Goal: Transaction & Acquisition: Download file/media

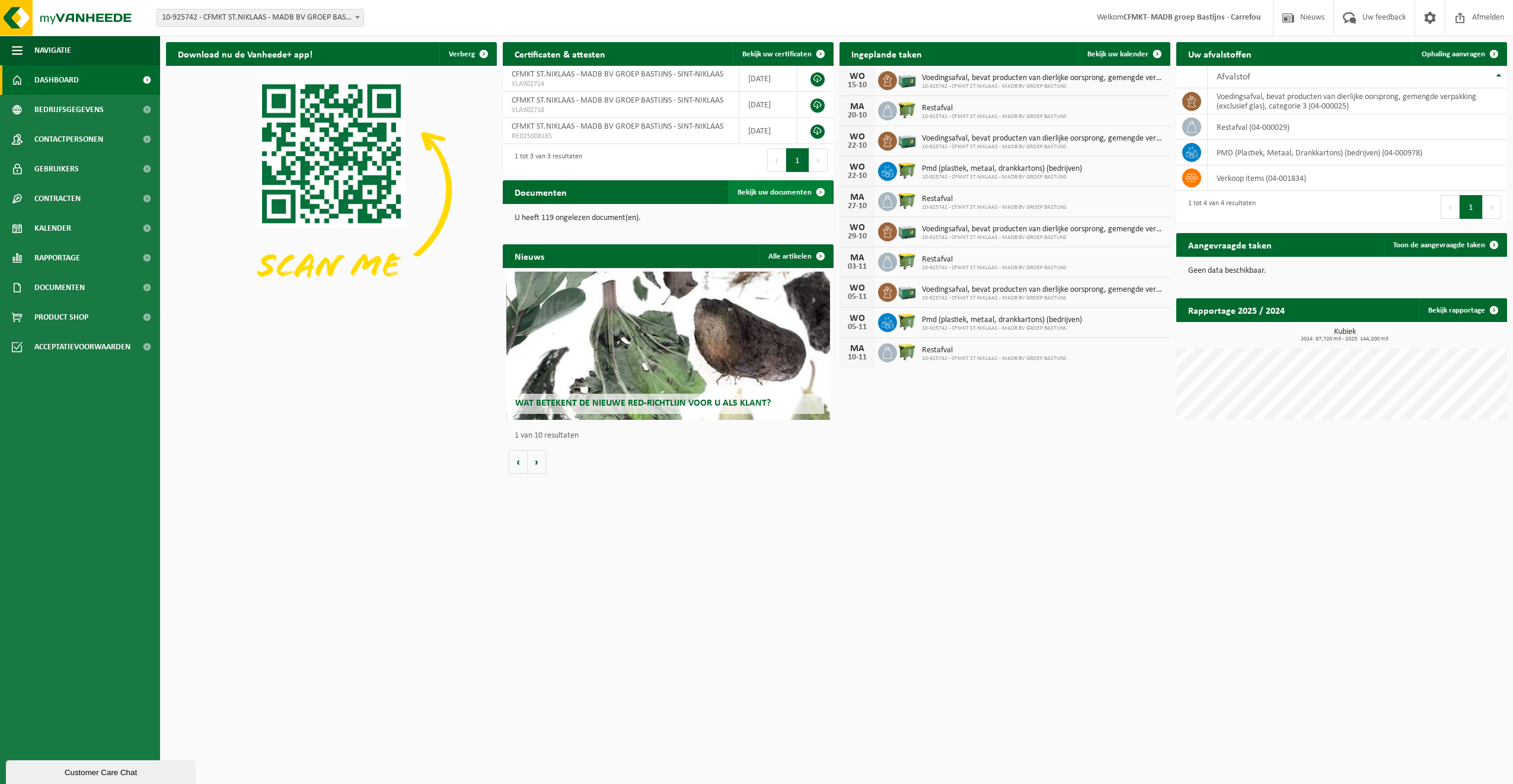
click at [756, 194] on span "Bekijk uw documenten" at bounding box center [774, 192] width 74 height 7
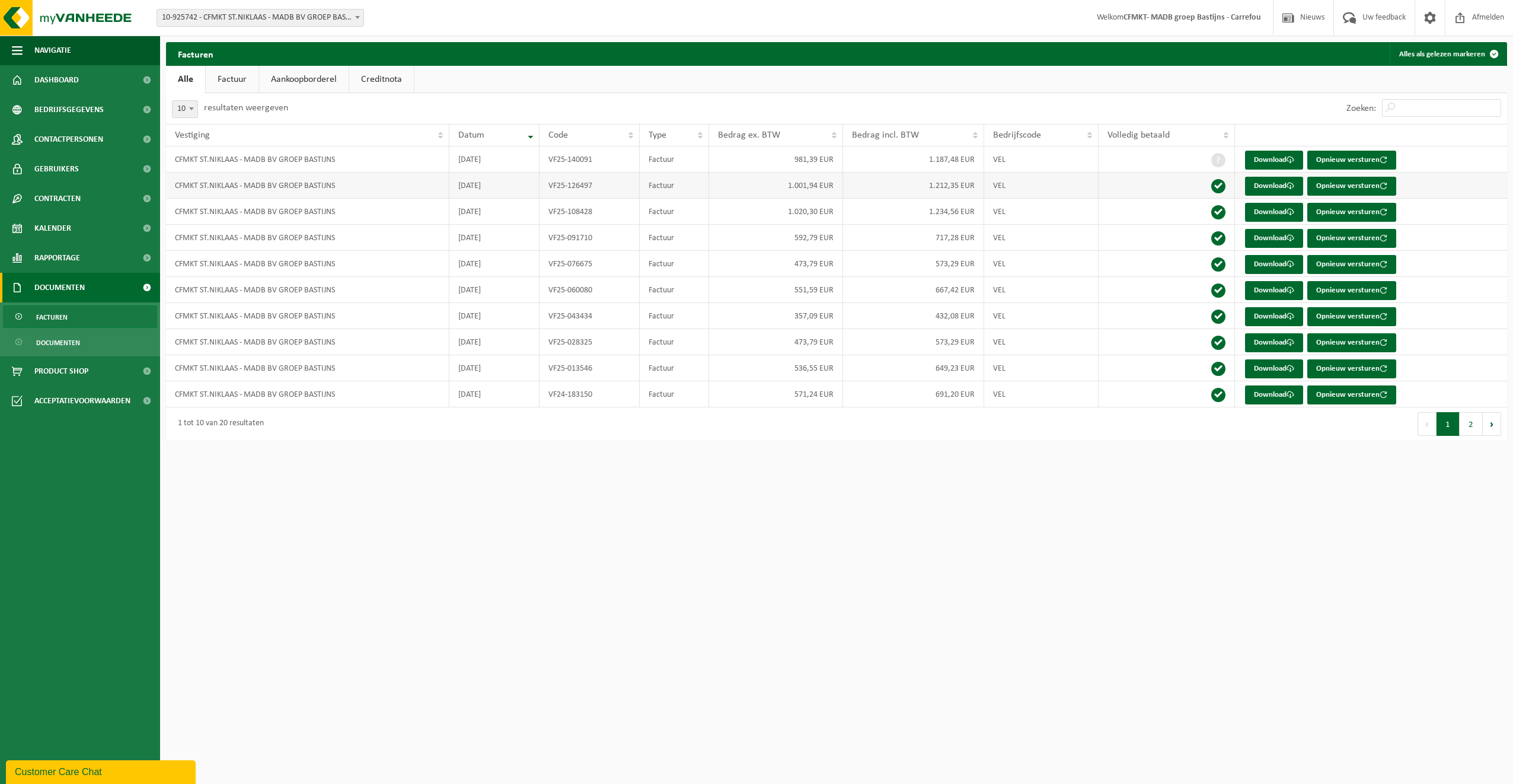
click at [428, 194] on td "CFMKT ST.NIKLAAS - MADB BV GROEP BASTIJNS" at bounding box center [308, 186] width 284 height 26
click at [425, 217] on td "CFMKT ST.NIKLAAS - MADB BV GROEP BASTIJNS" at bounding box center [308, 212] width 284 height 26
click at [405, 163] on td "CFMKT ST.NIKLAAS - MADB BV GROEP BASTIJNS" at bounding box center [308, 160] width 284 height 26
click at [1264, 157] on link "Download" at bounding box center [1274, 160] width 58 height 19
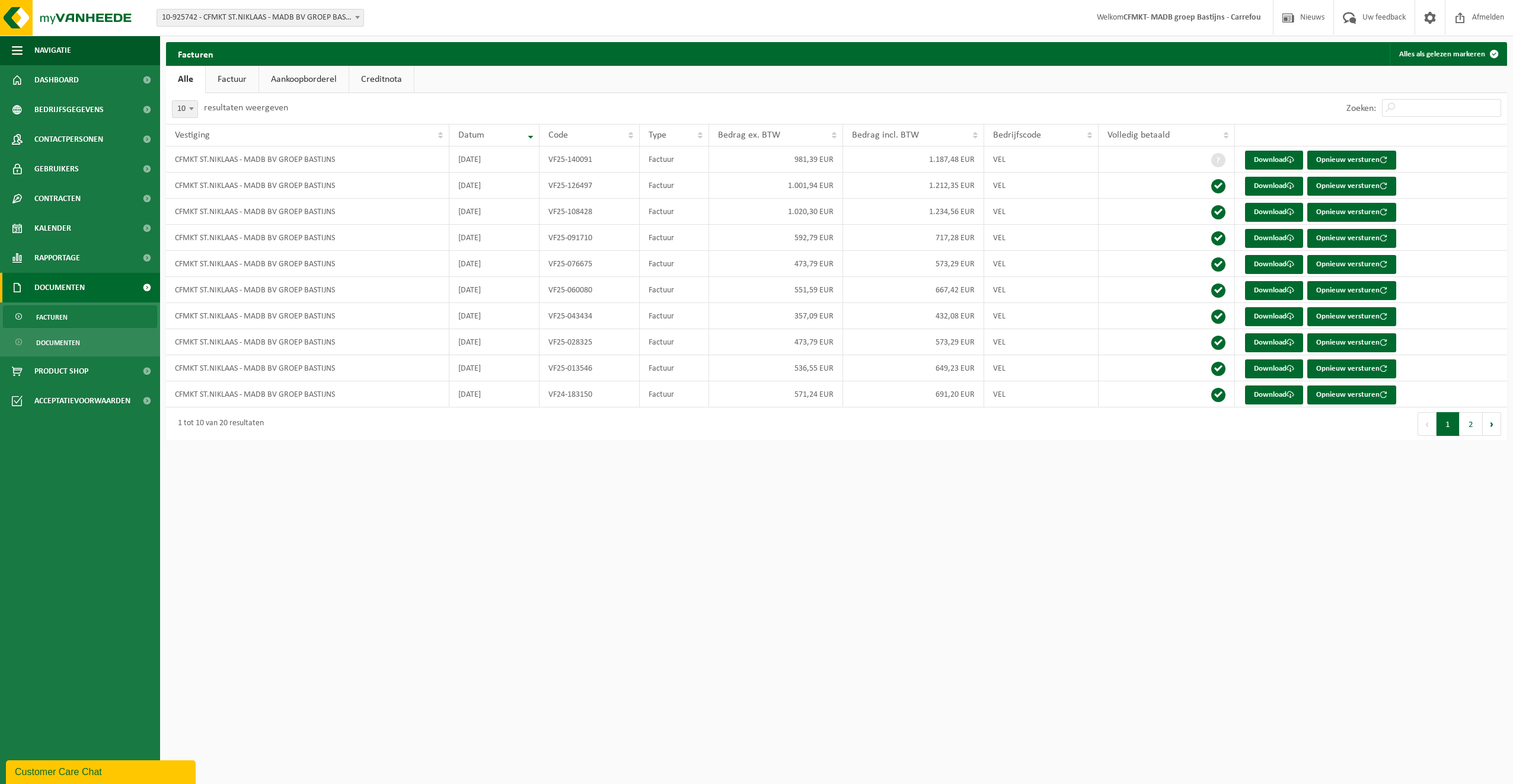
click at [236, 77] on link "Factuur" at bounding box center [231, 79] width 53 height 27
click at [306, 79] on link "Aankoopborderel" at bounding box center [305, 79] width 90 height 27
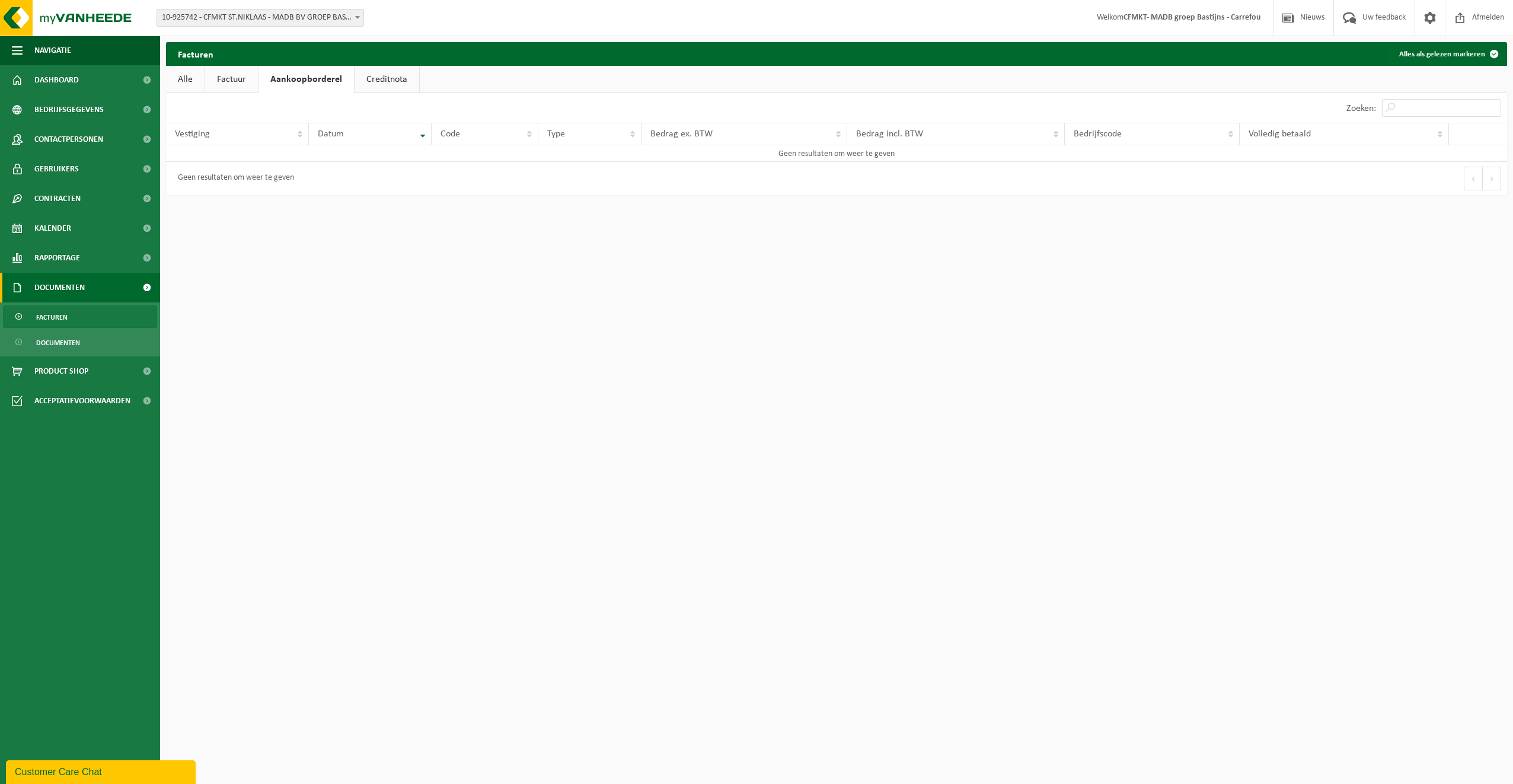
click at [384, 78] on link "Creditnota" at bounding box center [386, 79] width 64 height 27
click at [1445, 52] on button "Alles als gelezen markeren" at bounding box center [1448, 53] width 116 height 23
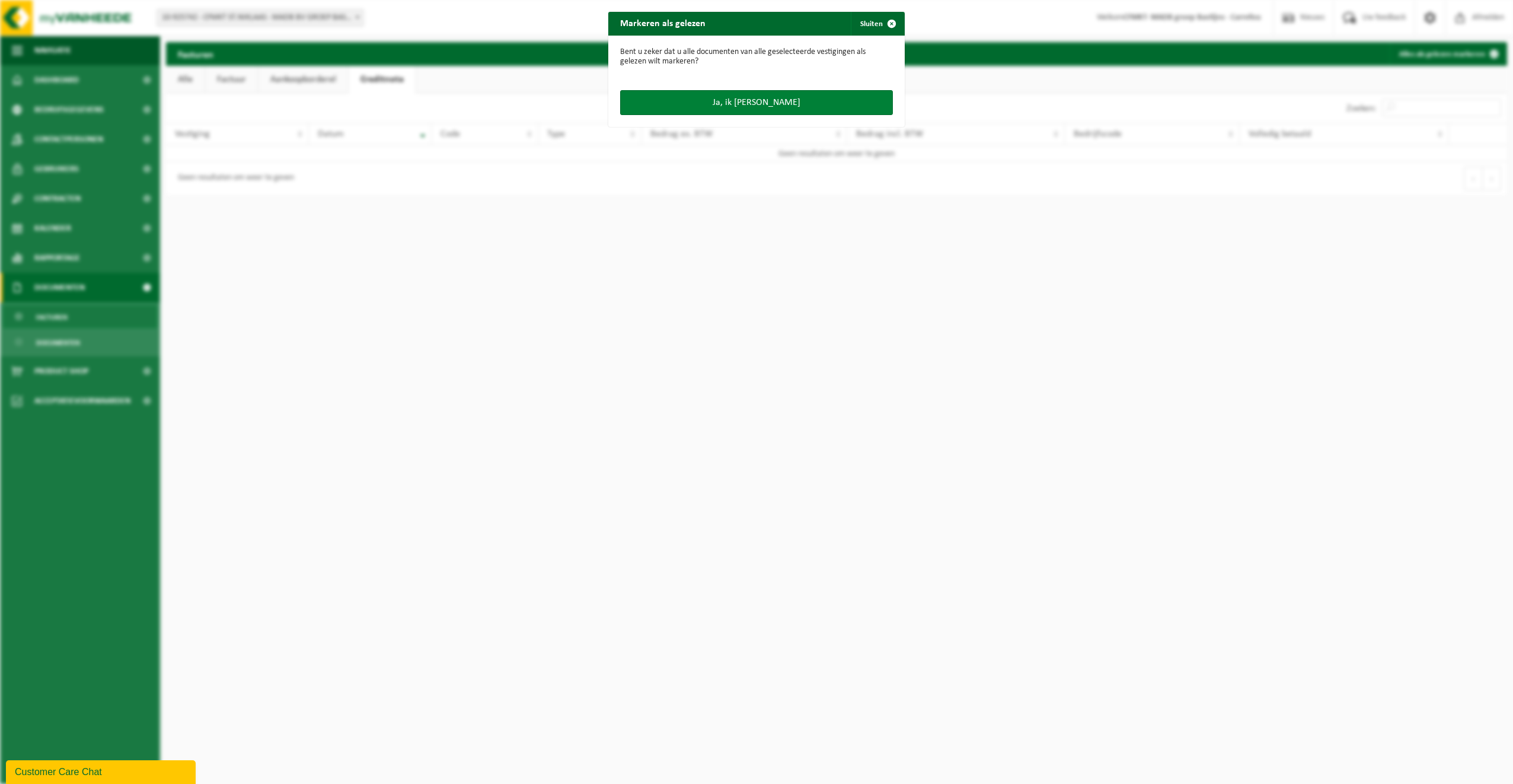
click at [746, 104] on button "Ja, ik ben zeker" at bounding box center [756, 103] width 273 height 25
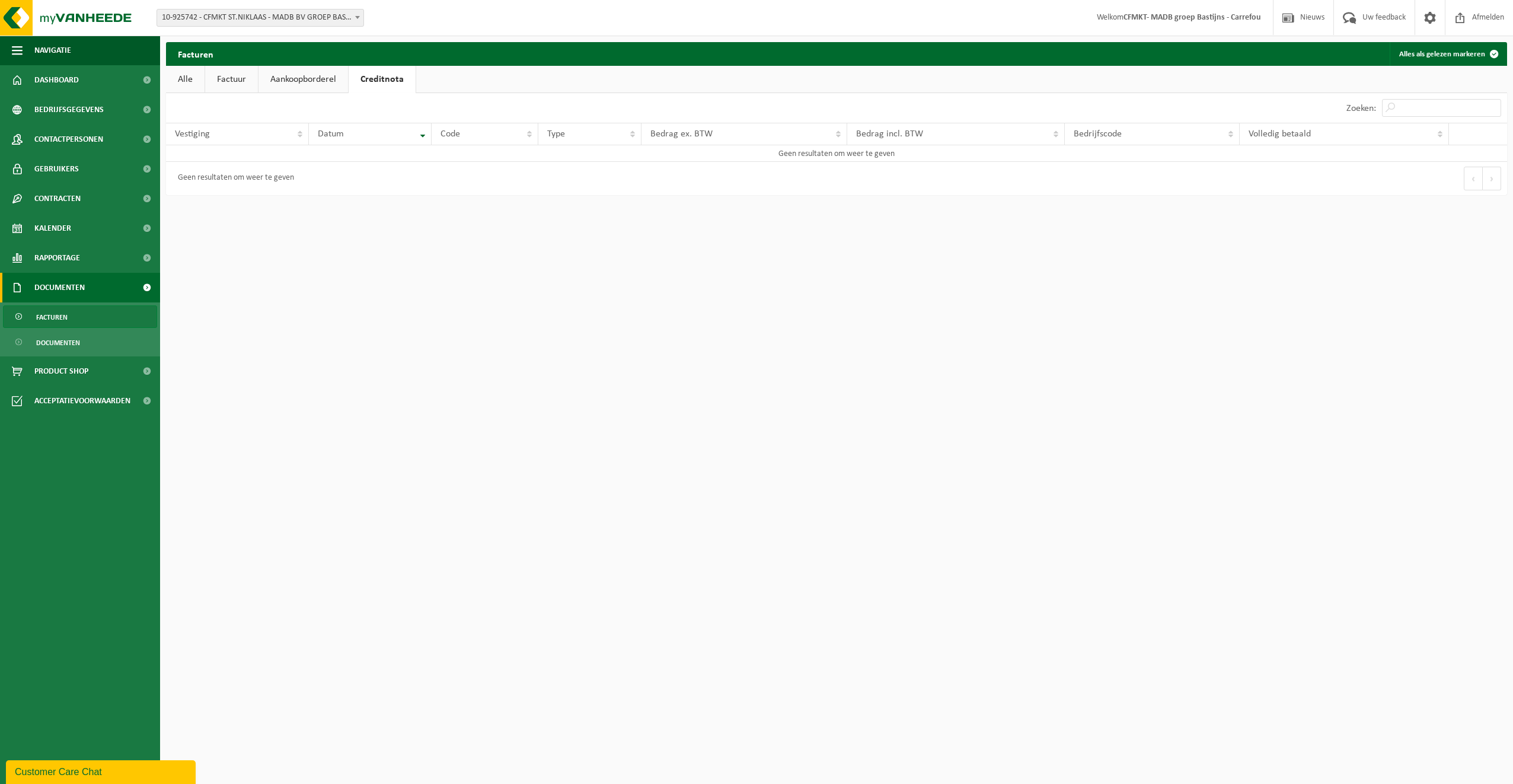
click at [188, 77] on link "Alle" at bounding box center [185, 79] width 38 height 27
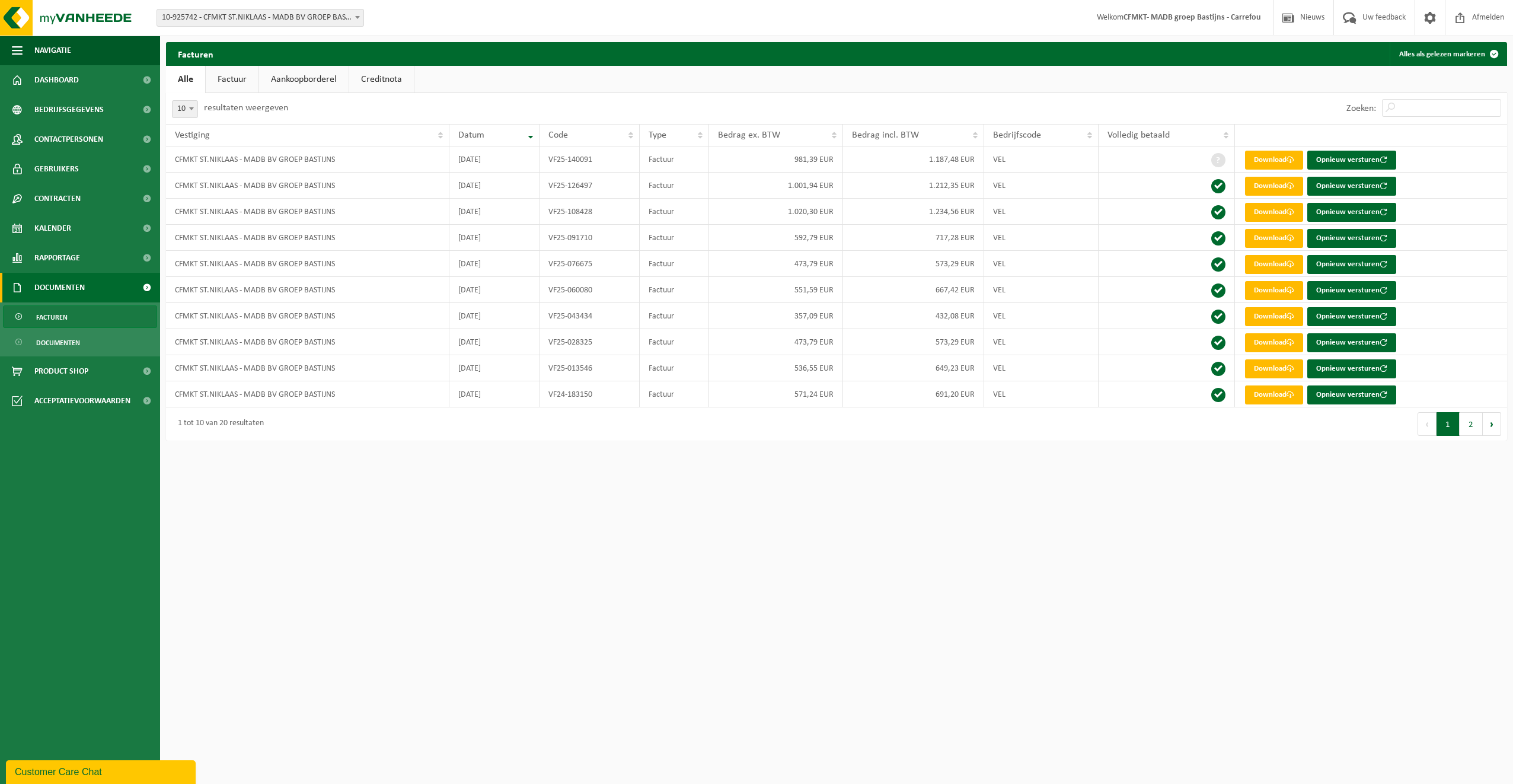
click at [324, 499] on div "Vestiging: 10-925742 - CFMKT ST.NIKLAAS - MADB BV GROEP BASTIJNS - SINT-NIKLAAS…" at bounding box center [756, 392] width 1513 height 784
click at [79, 260] on span "Rapportage" at bounding box center [57, 258] width 46 height 30
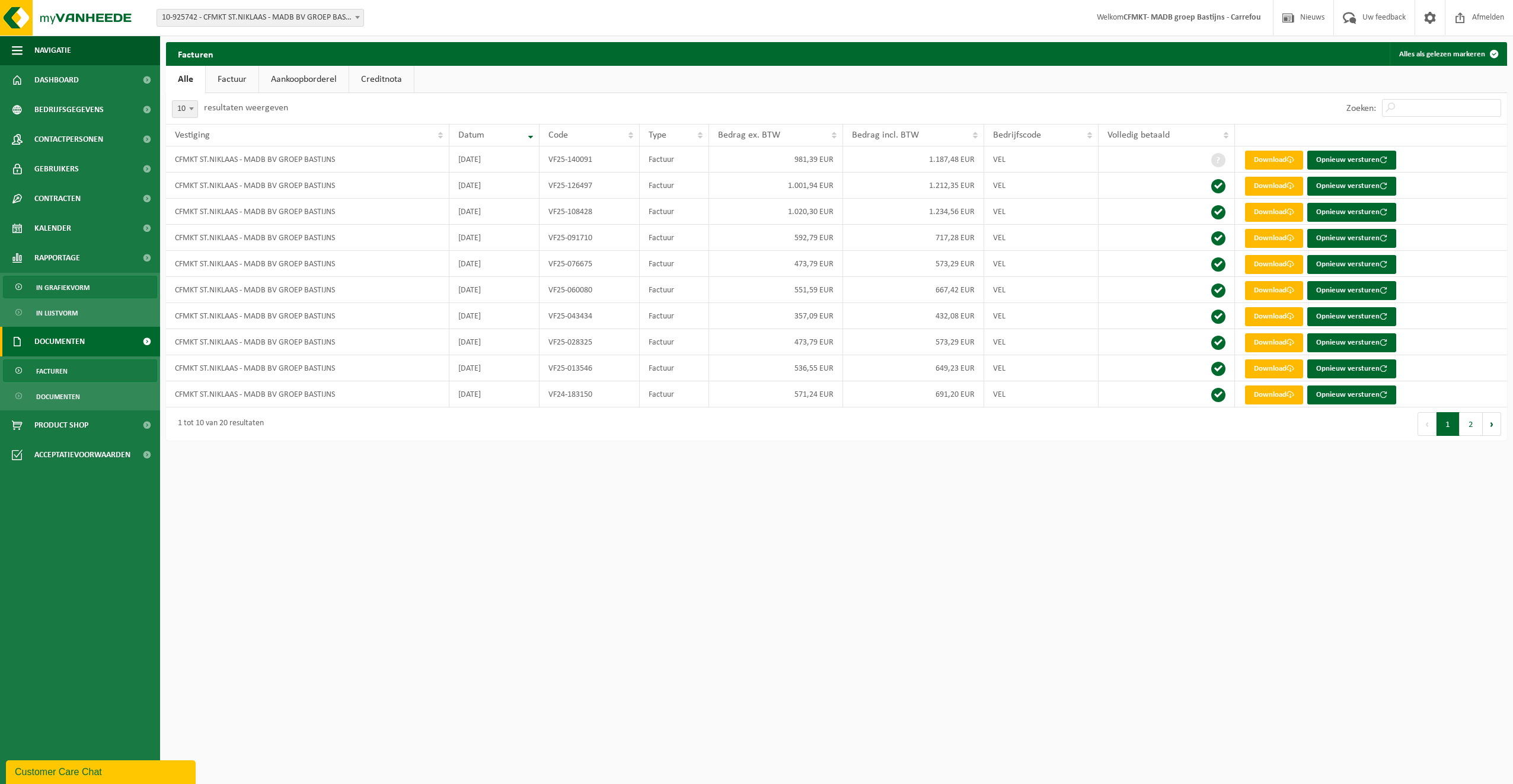
click at [75, 287] on span "In grafiekvorm" at bounding box center [63, 287] width 53 height 22
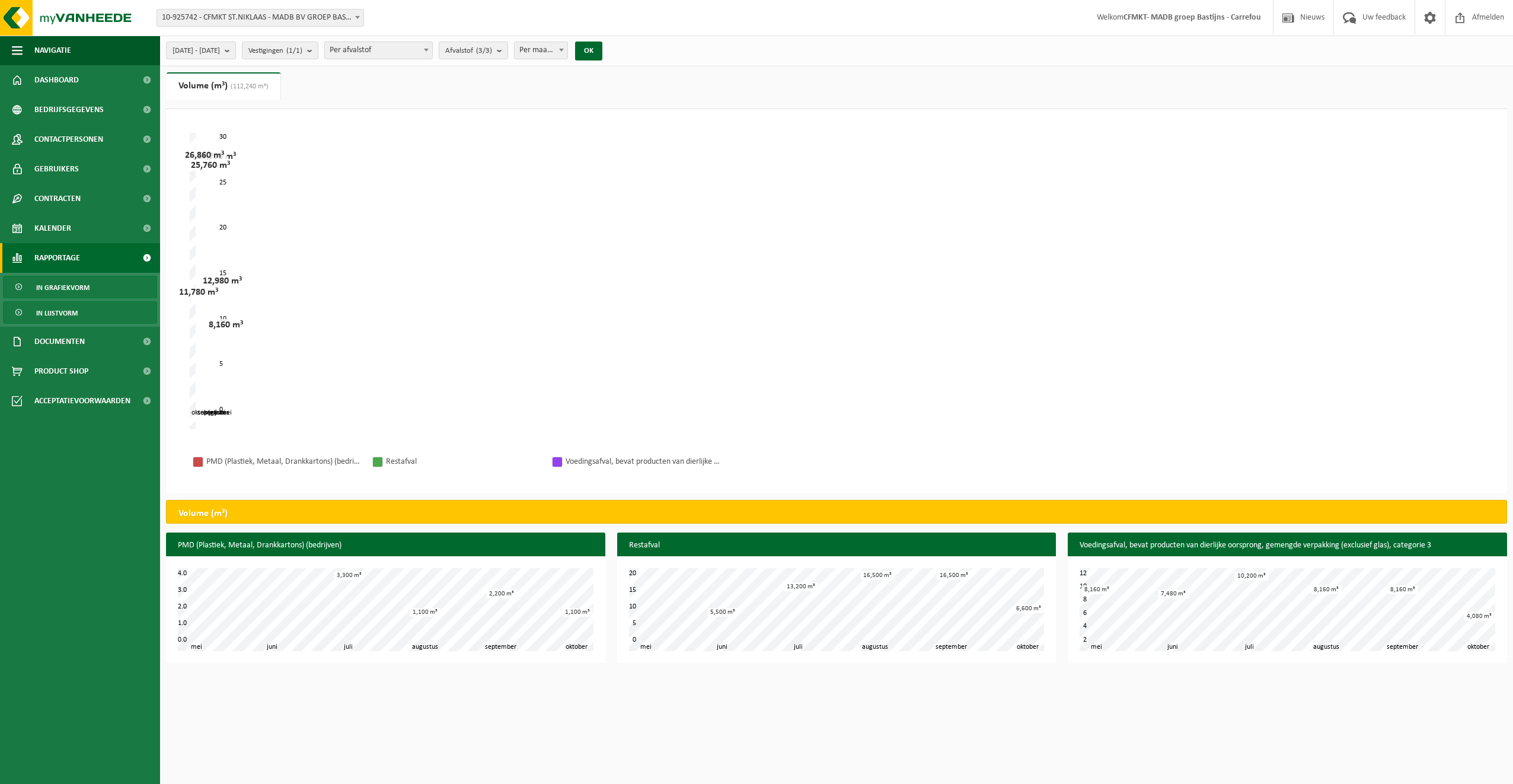
click at [78, 315] on link "In lijstvorm" at bounding box center [79, 313] width 154 height 22
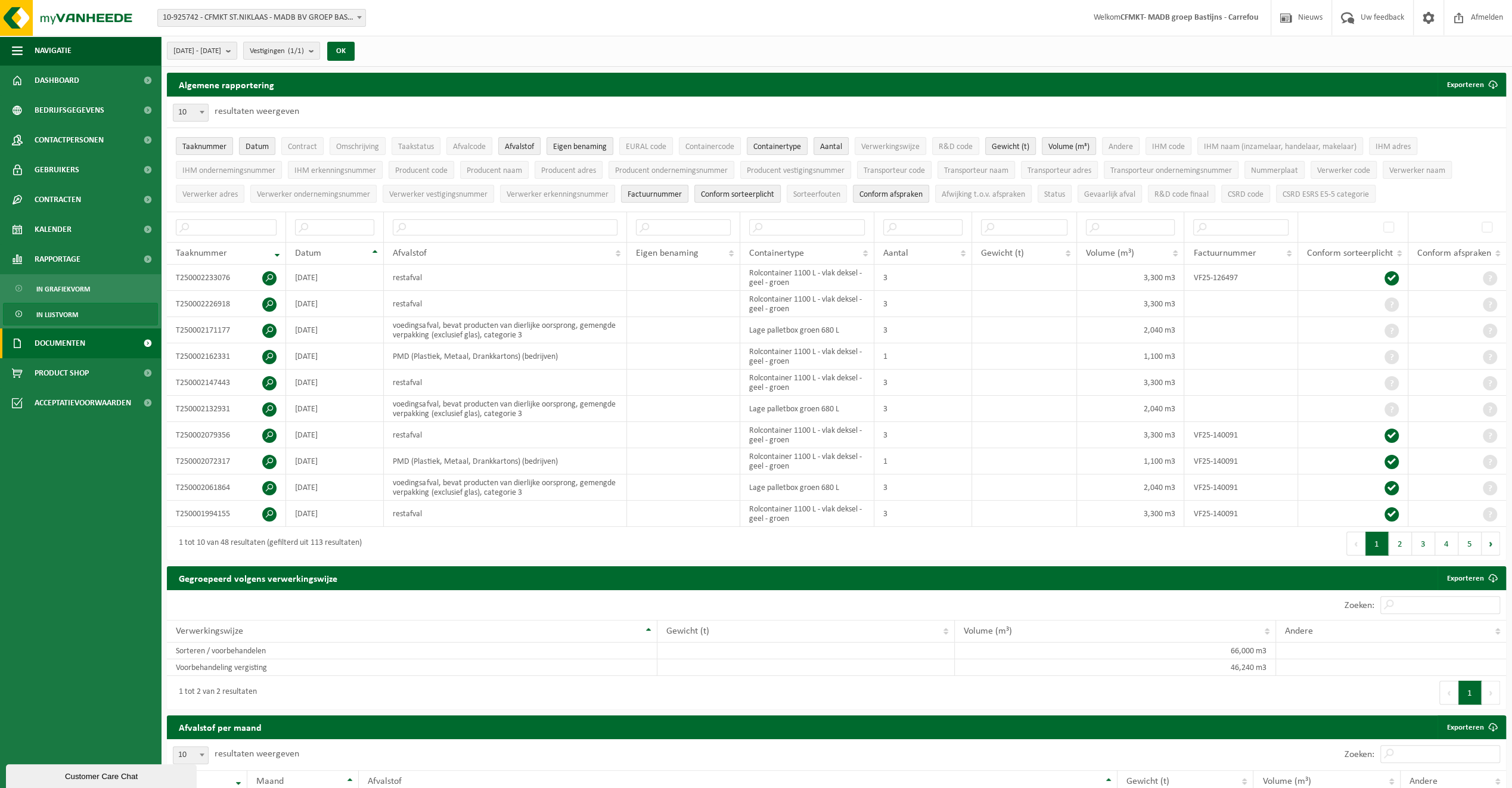
click at [75, 347] on span "Documenten" at bounding box center [60, 343] width 51 height 30
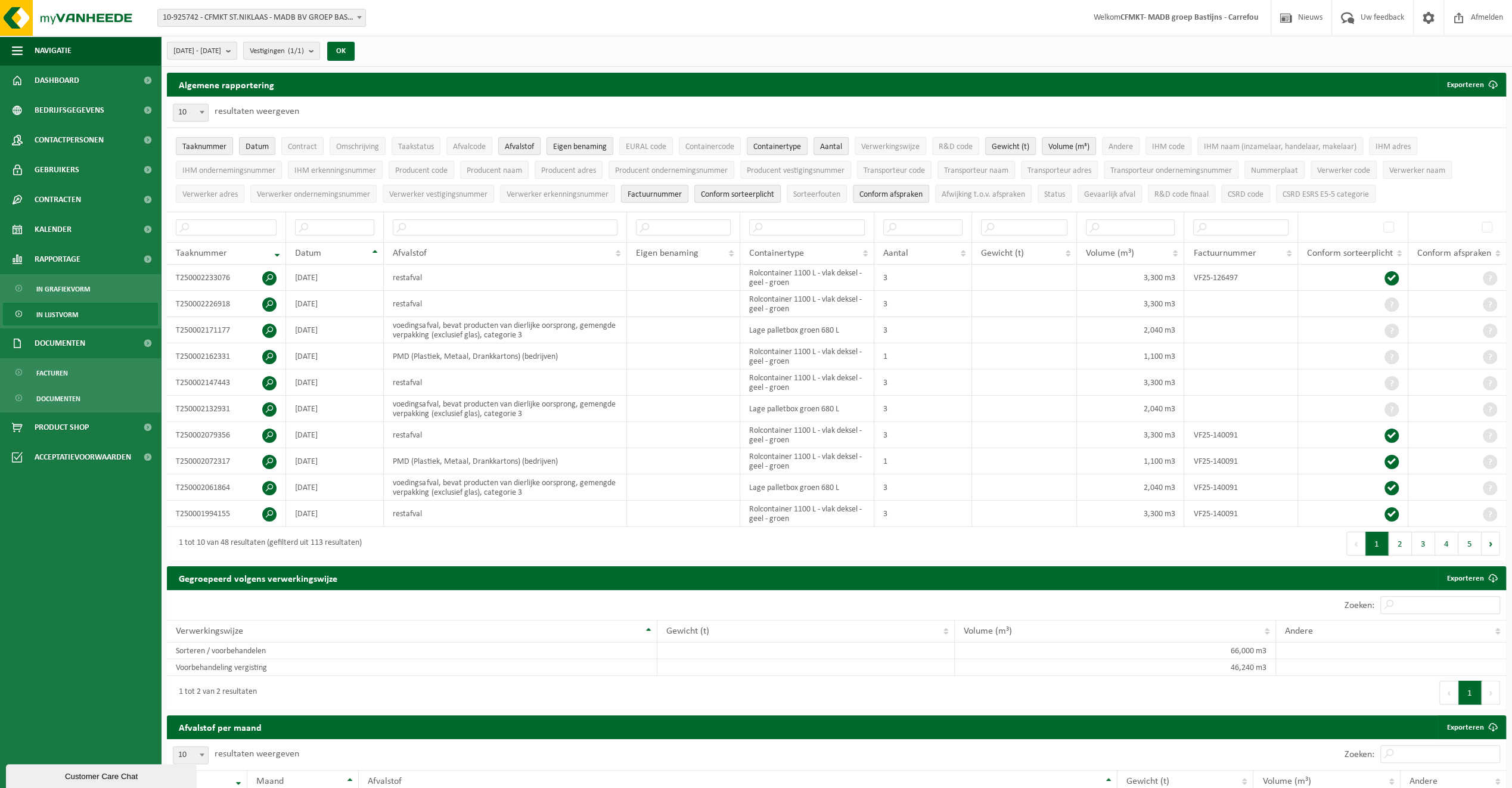
click at [72, 501] on ul "Navigatie Nieuws Uw feedback Afmelden Dashboard Bedrijfsgegevens Contactpersone…" at bounding box center [80, 412] width 160 height 752
click at [44, 426] on span "Product Shop" at bounding box center [62, 428] width 54 height 30
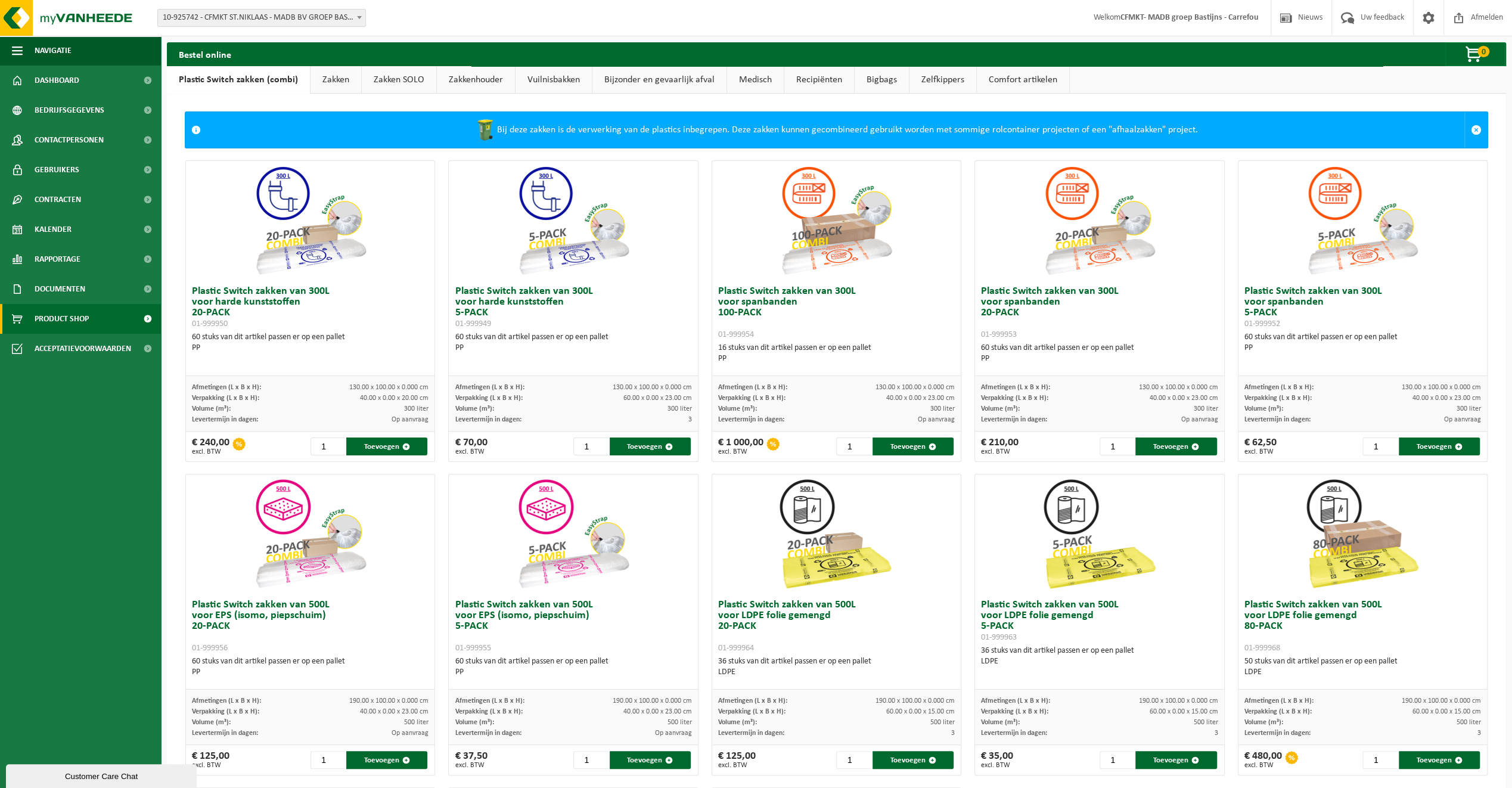
click at [332, 78] on link "Zakken" at bounding box center [336, 80] width 51 height 27
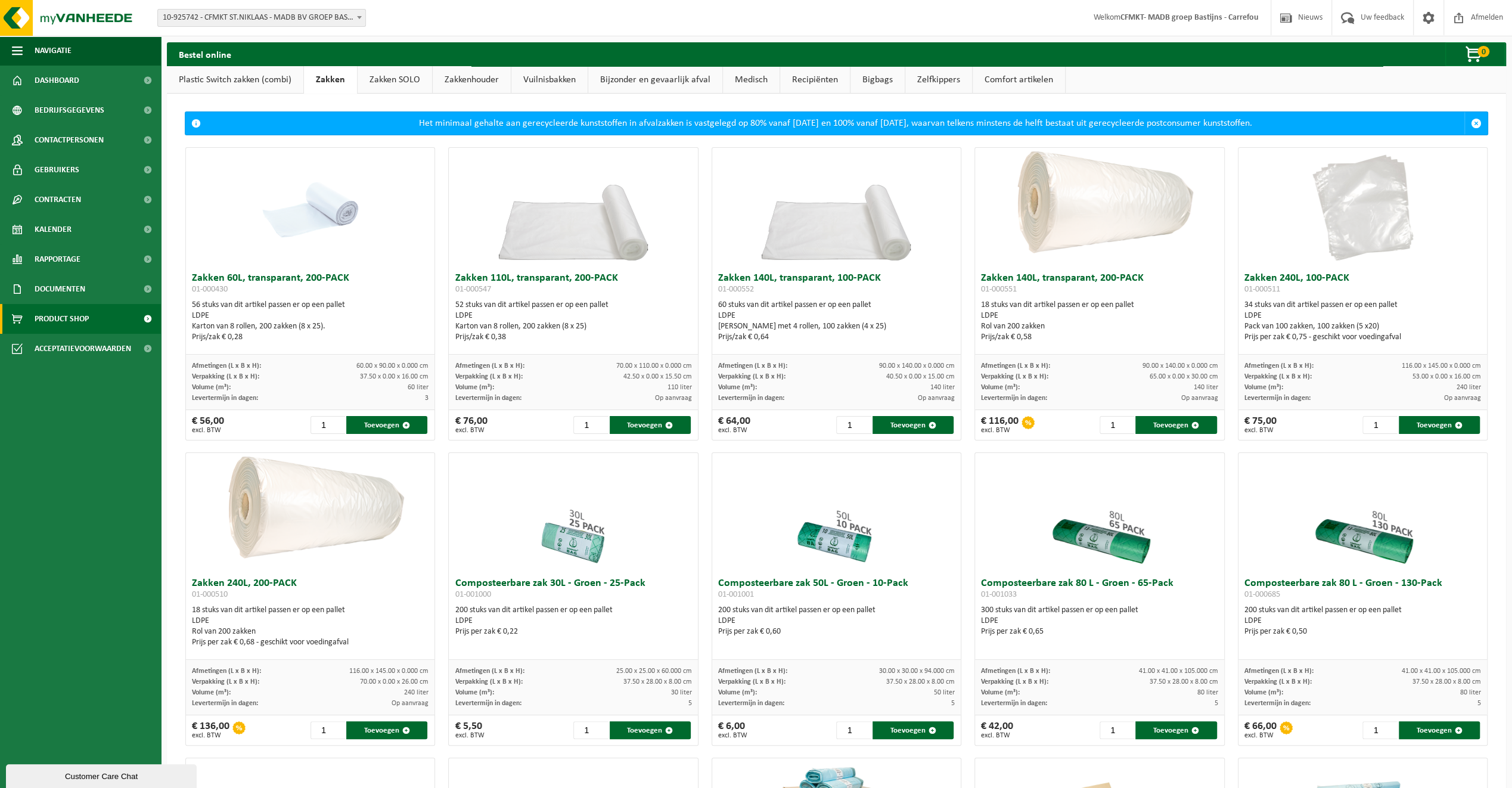
click at [382, 76] on link "Zakken SOLO" at bounding box center [394, 80] width 74 height 27
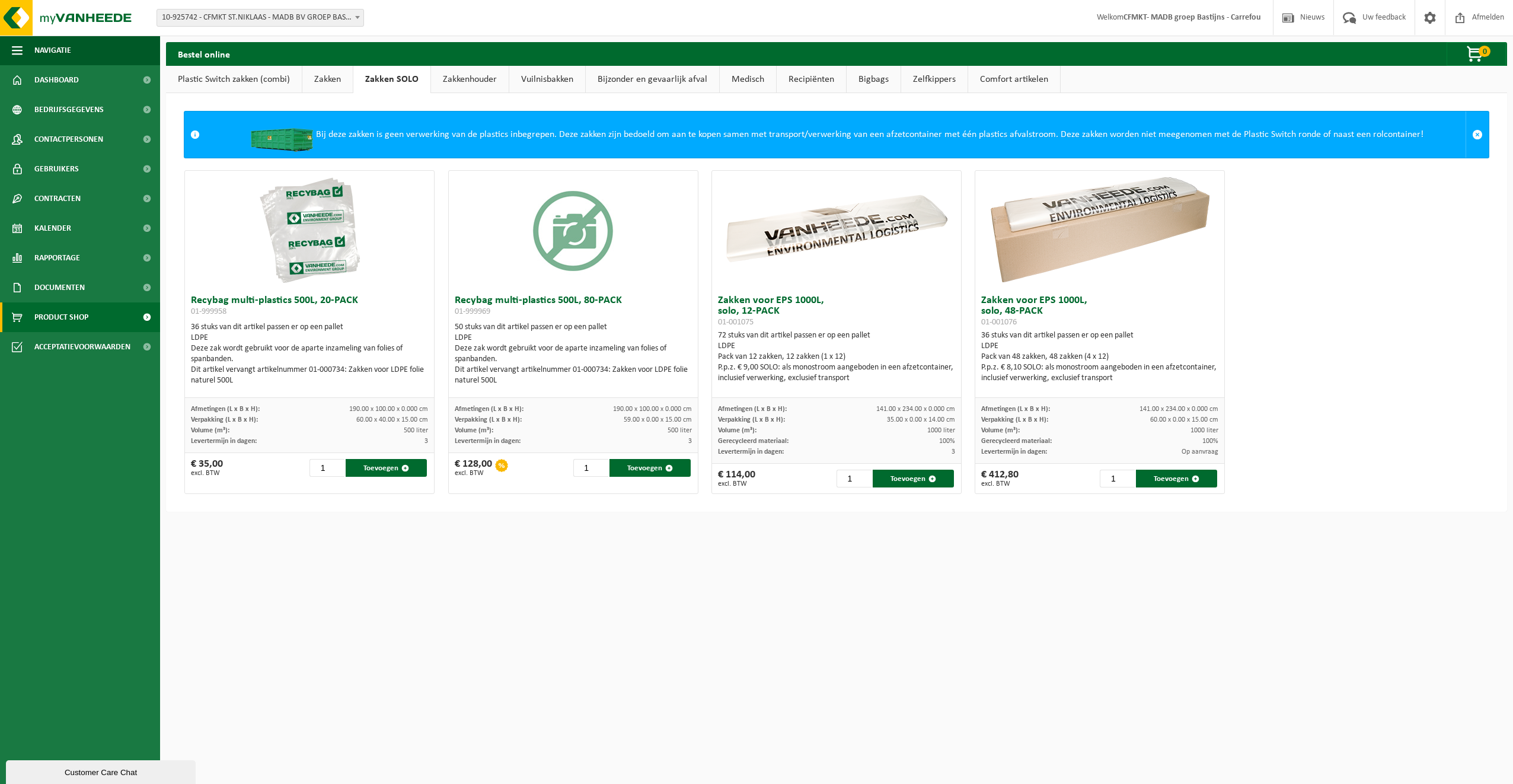
click at [465, 82] on link "Zakkenhouder" at bounding box center [469, 79] width 77 height 27
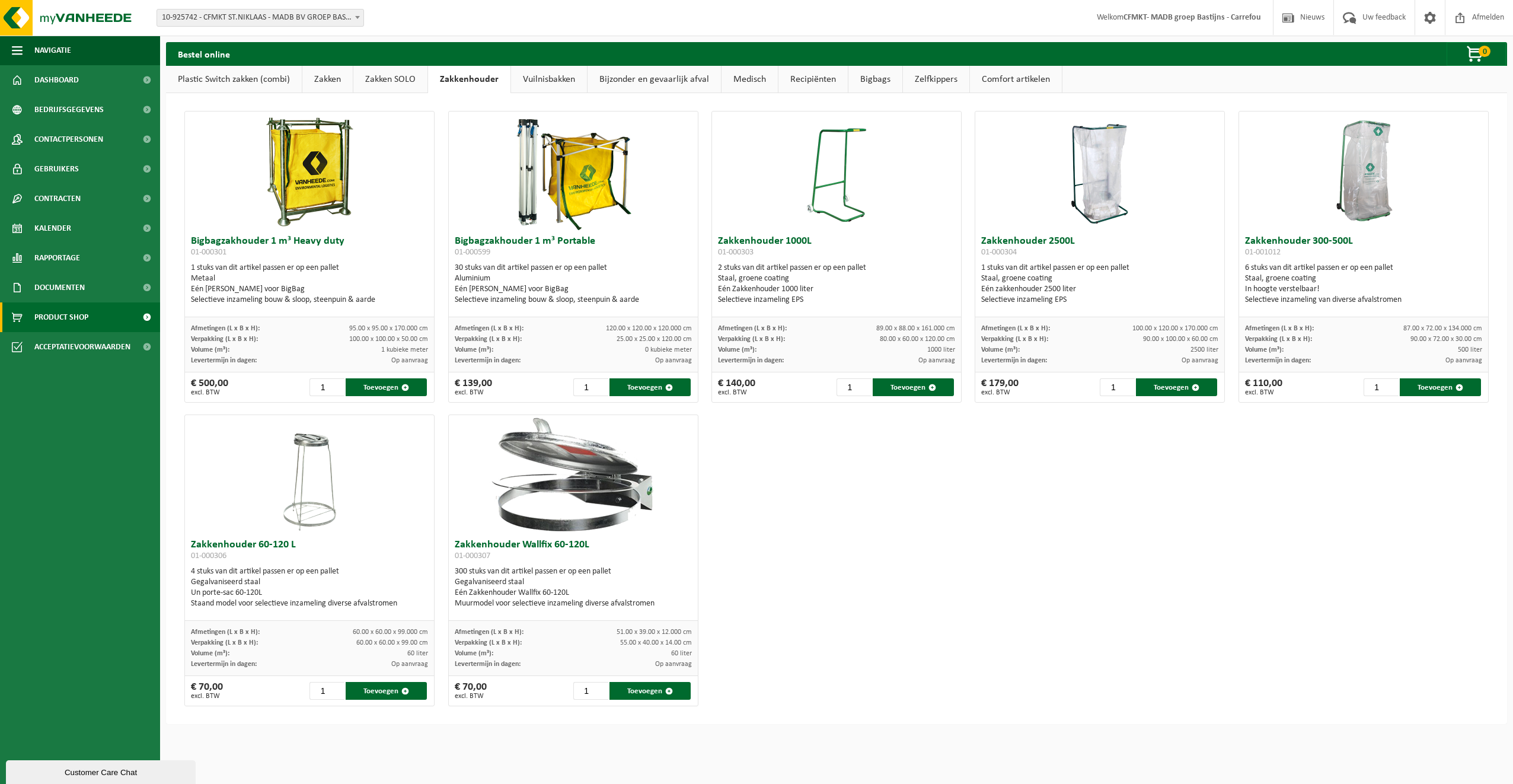
click at [535, 82] on link "Vuilnisbakken" at bounding box center [549, 79] width 76 height 27
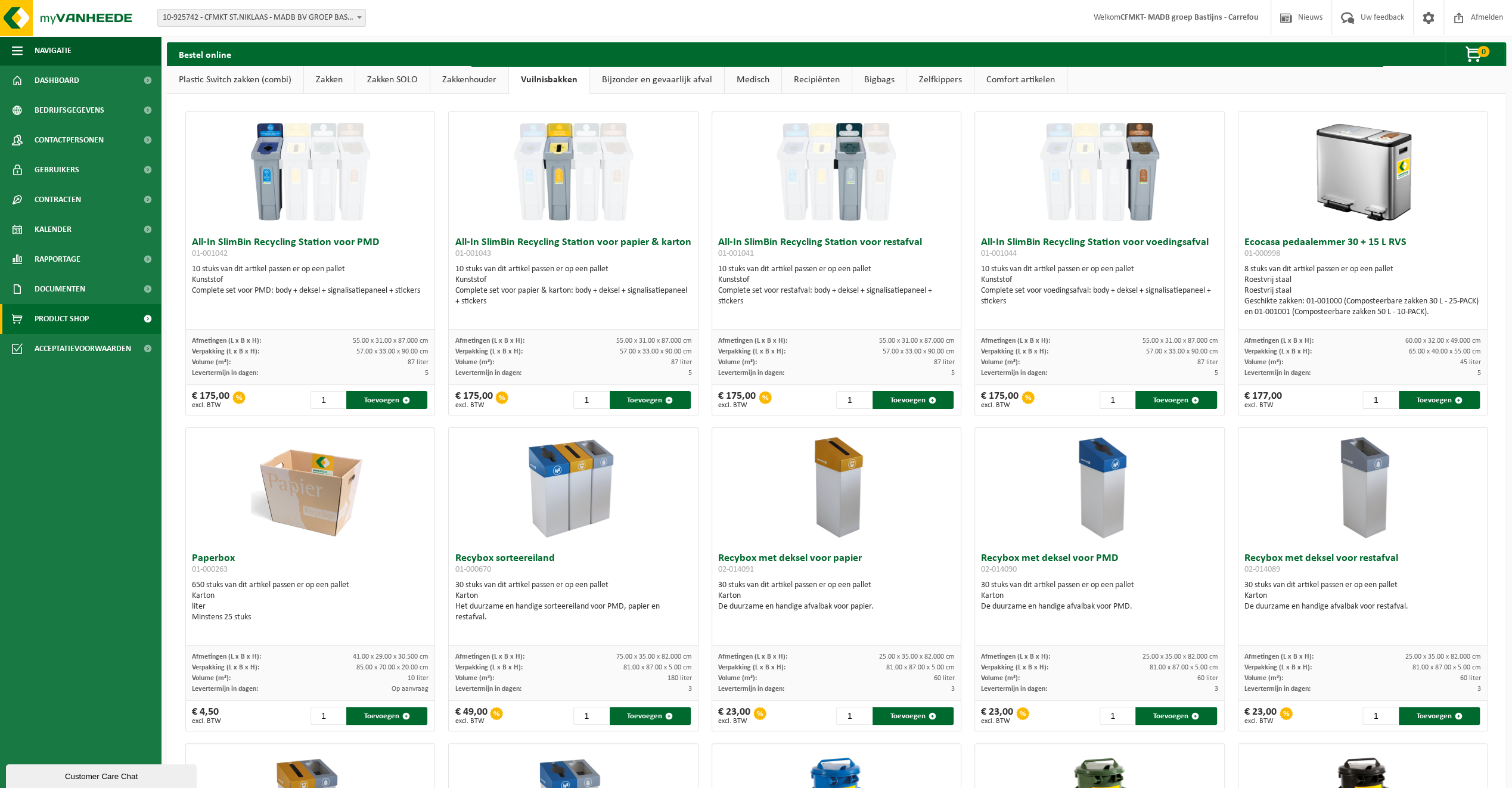
click at [328, 76] on link "Zakken" at bounding box center [329, 80] width 51 height 27
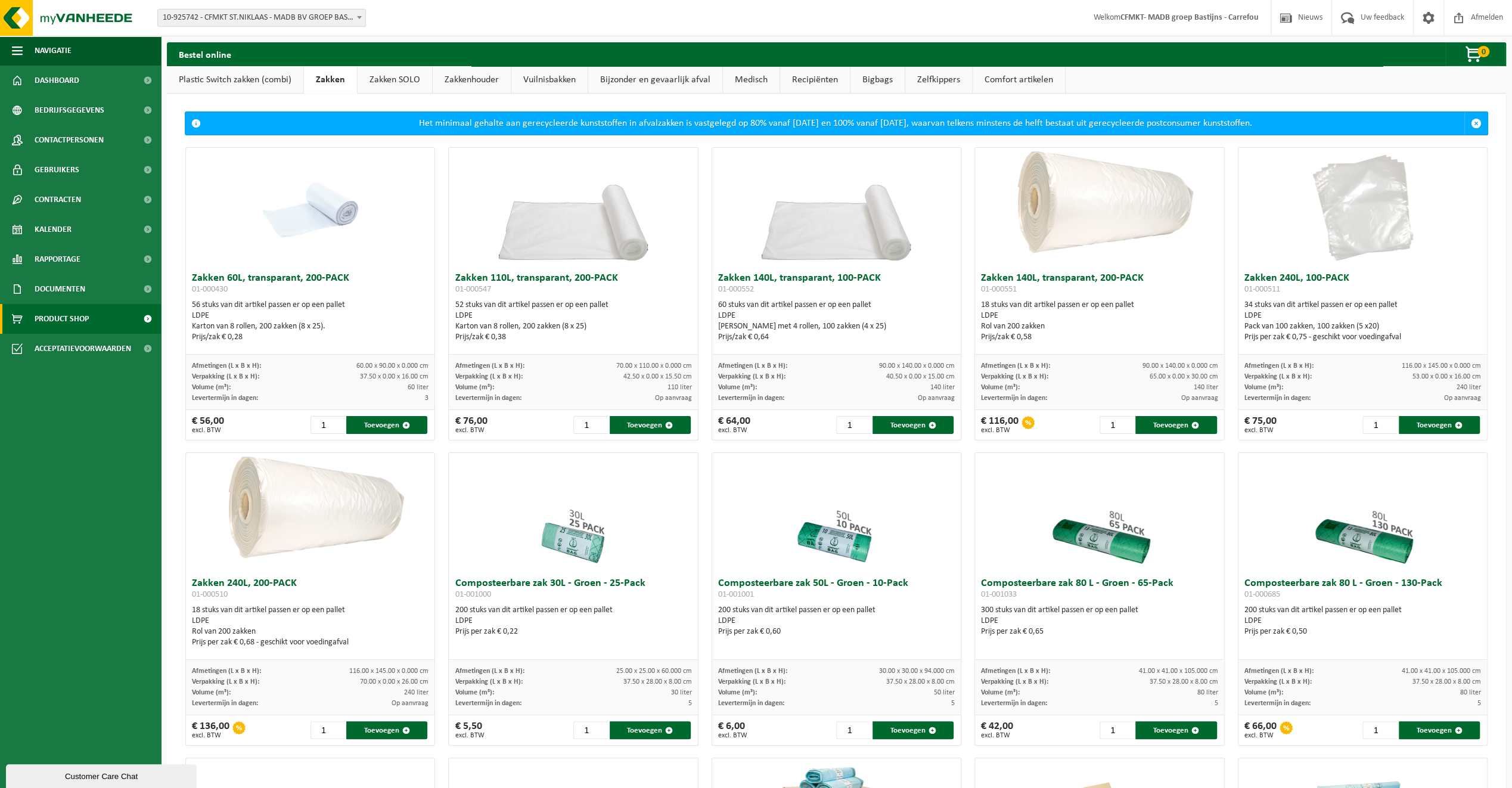
click at [619, 79] on link "Bijzonder en gevaarlijk afval" at bounding box center [655, 80] width 134 height 27
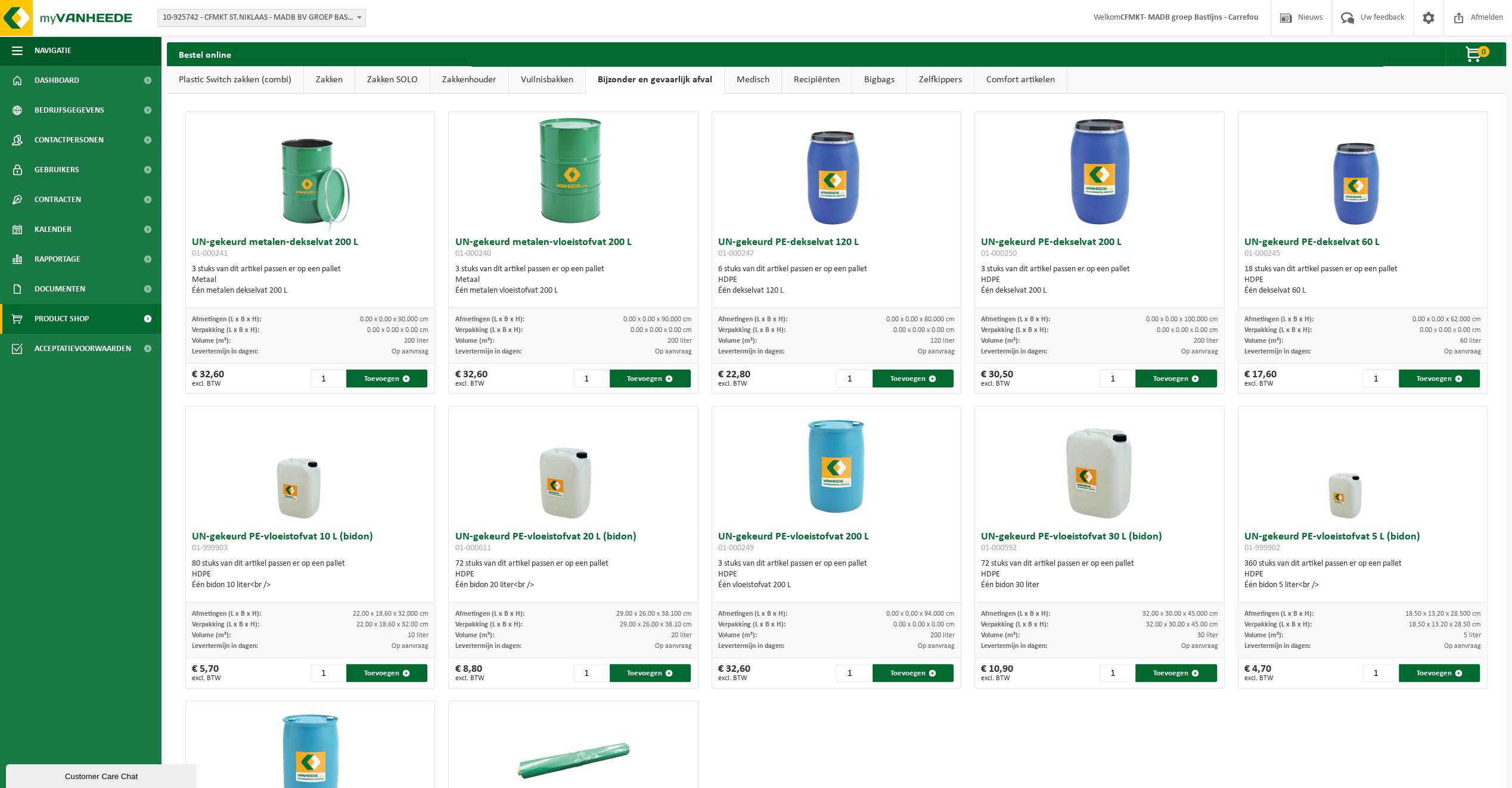
click at [749, 76] on link "Medisch" at bounding box center [753, 80] width 56 height 27
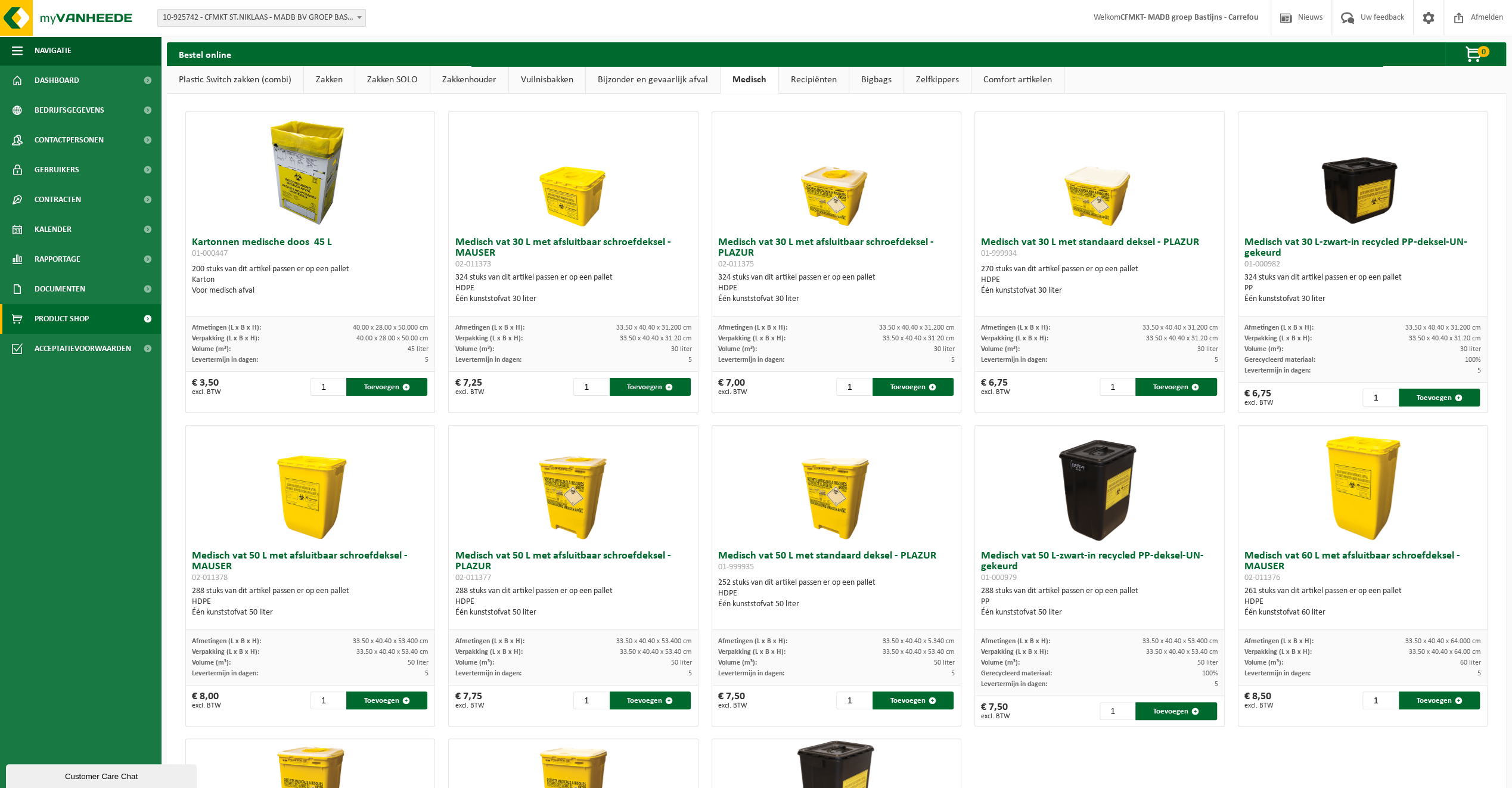
click at [810, 76] on link "Recipiënten" at bounding box center [814, 80] width 69 height 27
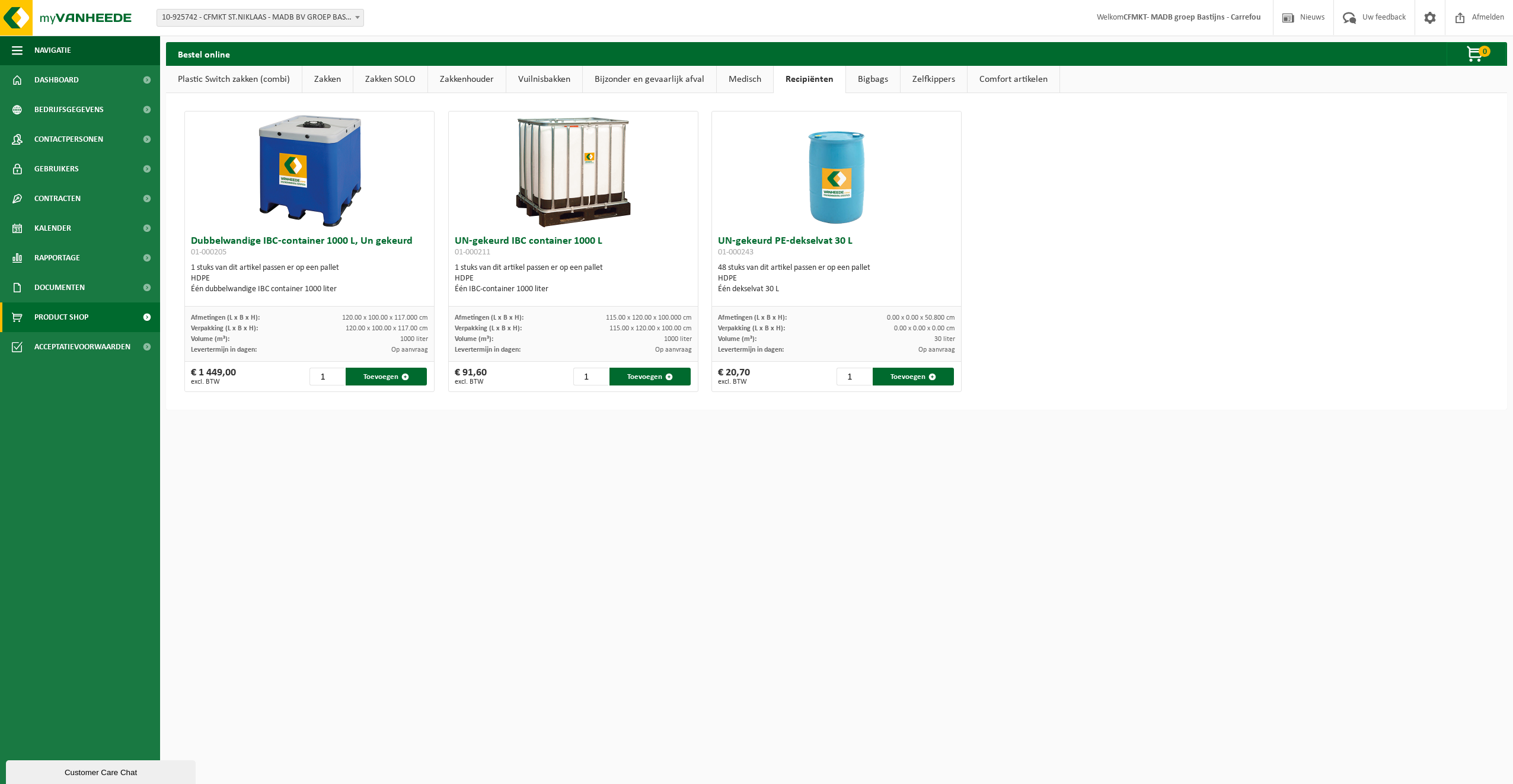
click at [857, 80] on link "Bigbags" at bounding box center [873, 79] width 54 height 27
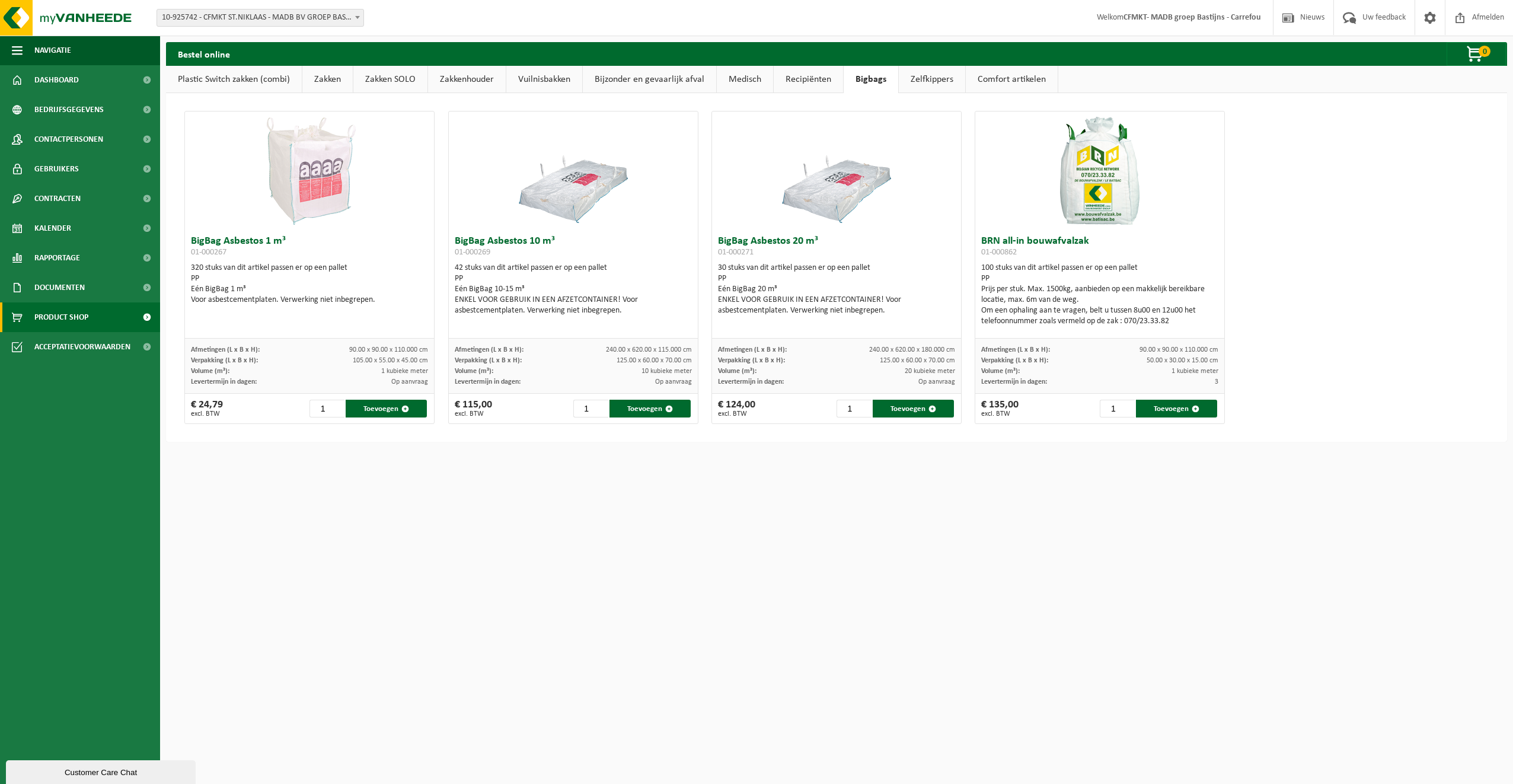
click at [928, 79] on link "Zelfkippers" at bounding box center [932, 79] width 66 height 27
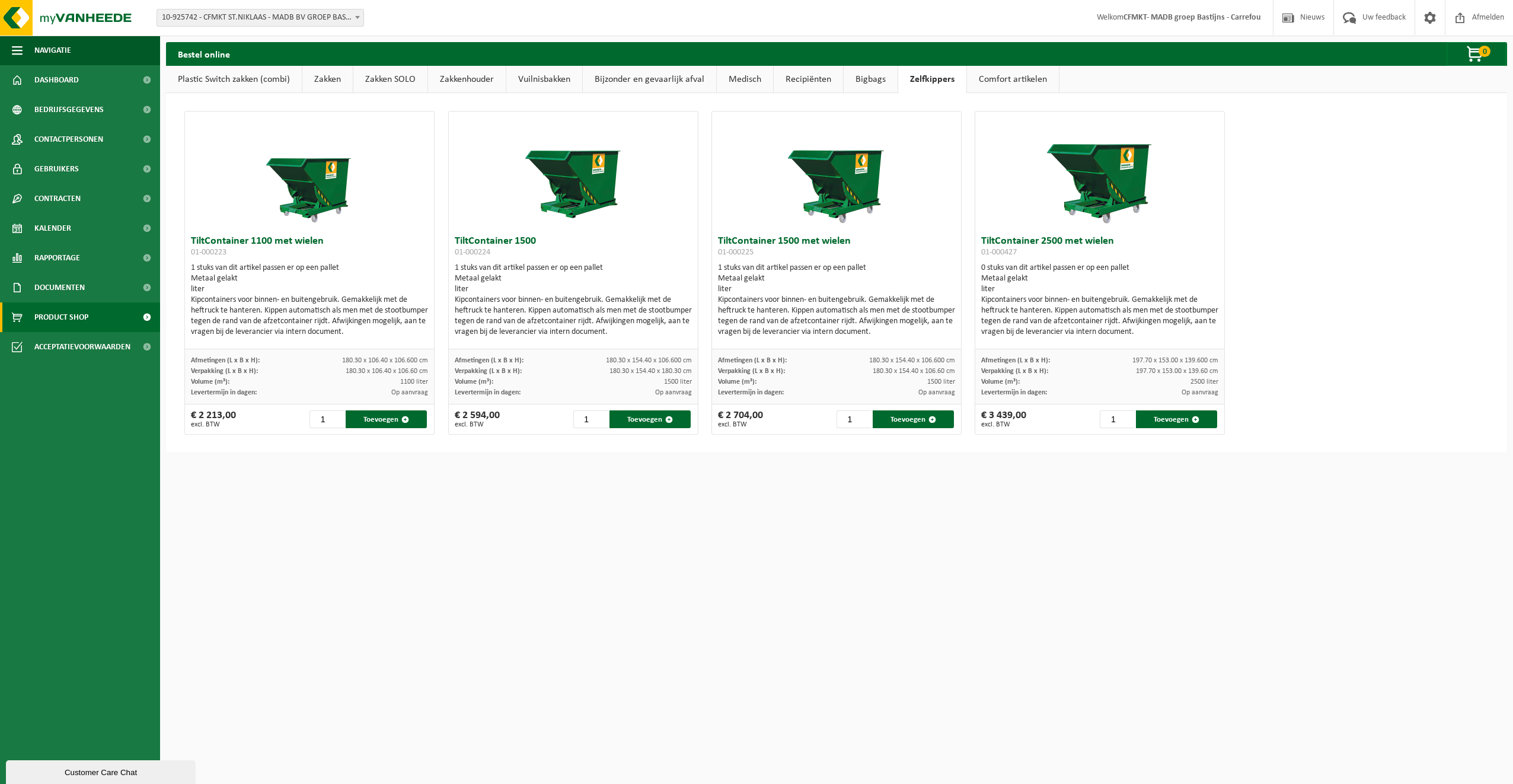
click at [1015, 87] on link "Comfort artikelen" at bounding box center [1013, 79] width 91 height 27
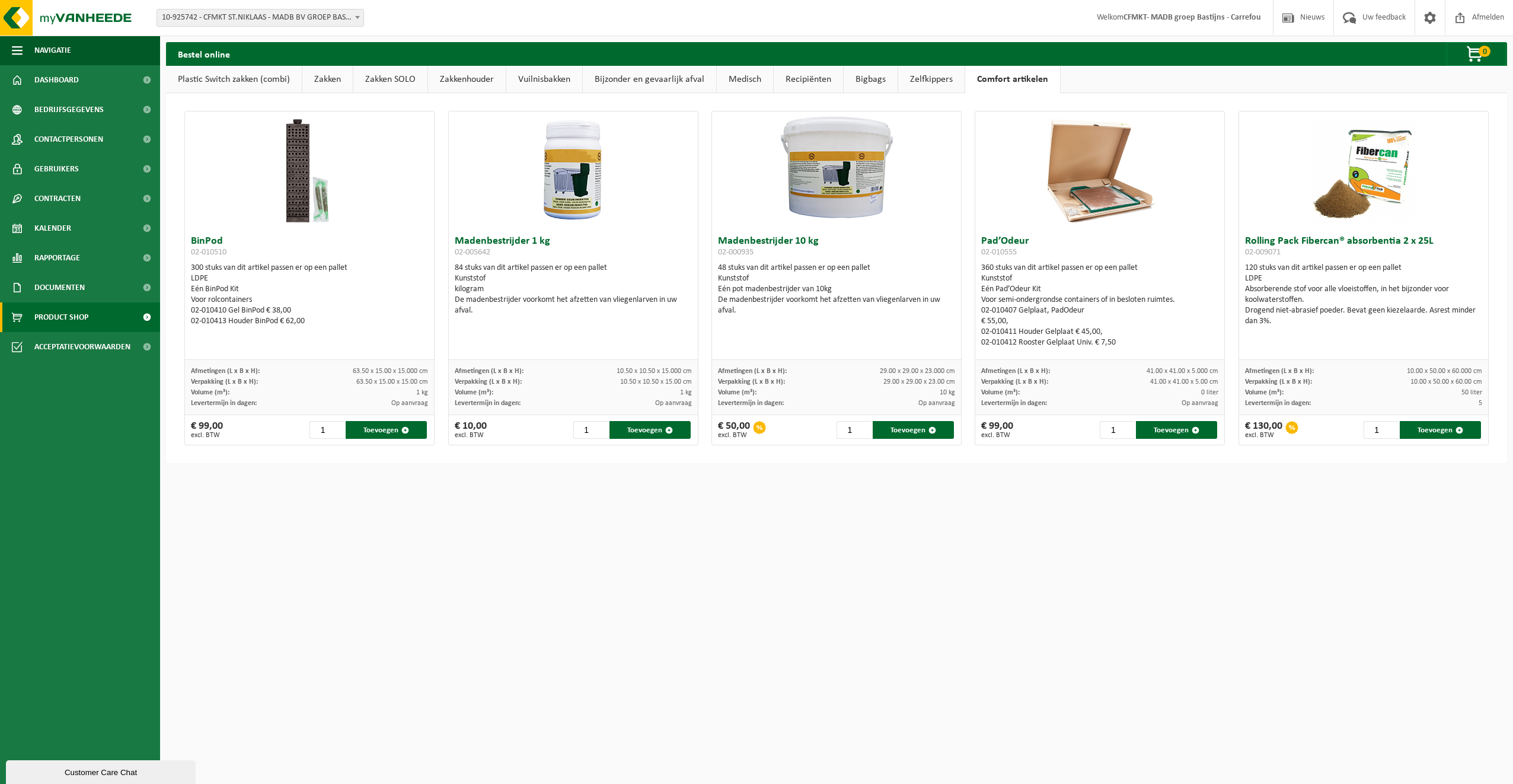
click at [330, 83] on link "Zakken" at bounding box center [328, 79] width 50 height 27
